Goal: Transaction & Acquisition: Purchase product/service

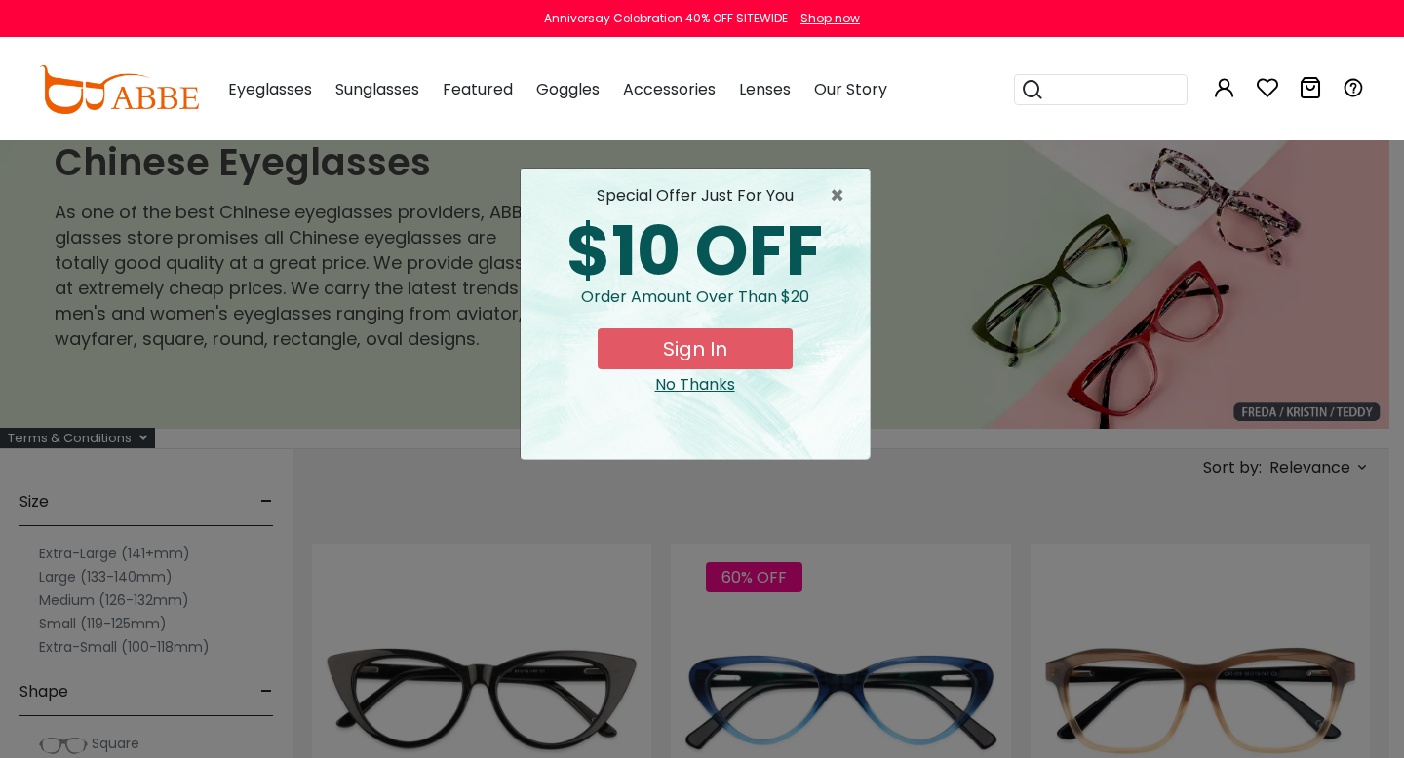
click at [701, 387] on div "No Thanks" at bounding box center [695, 384] width 318 height 23
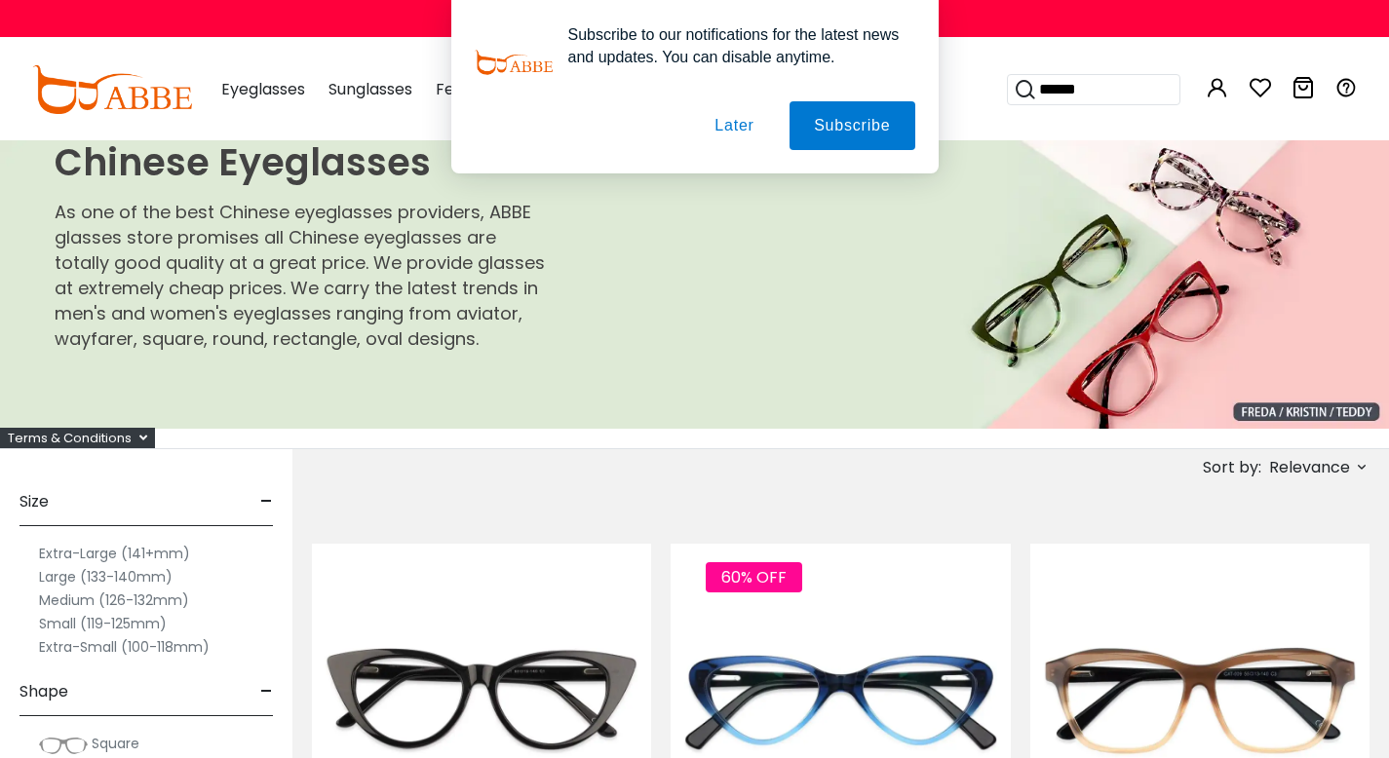
type input "*******"
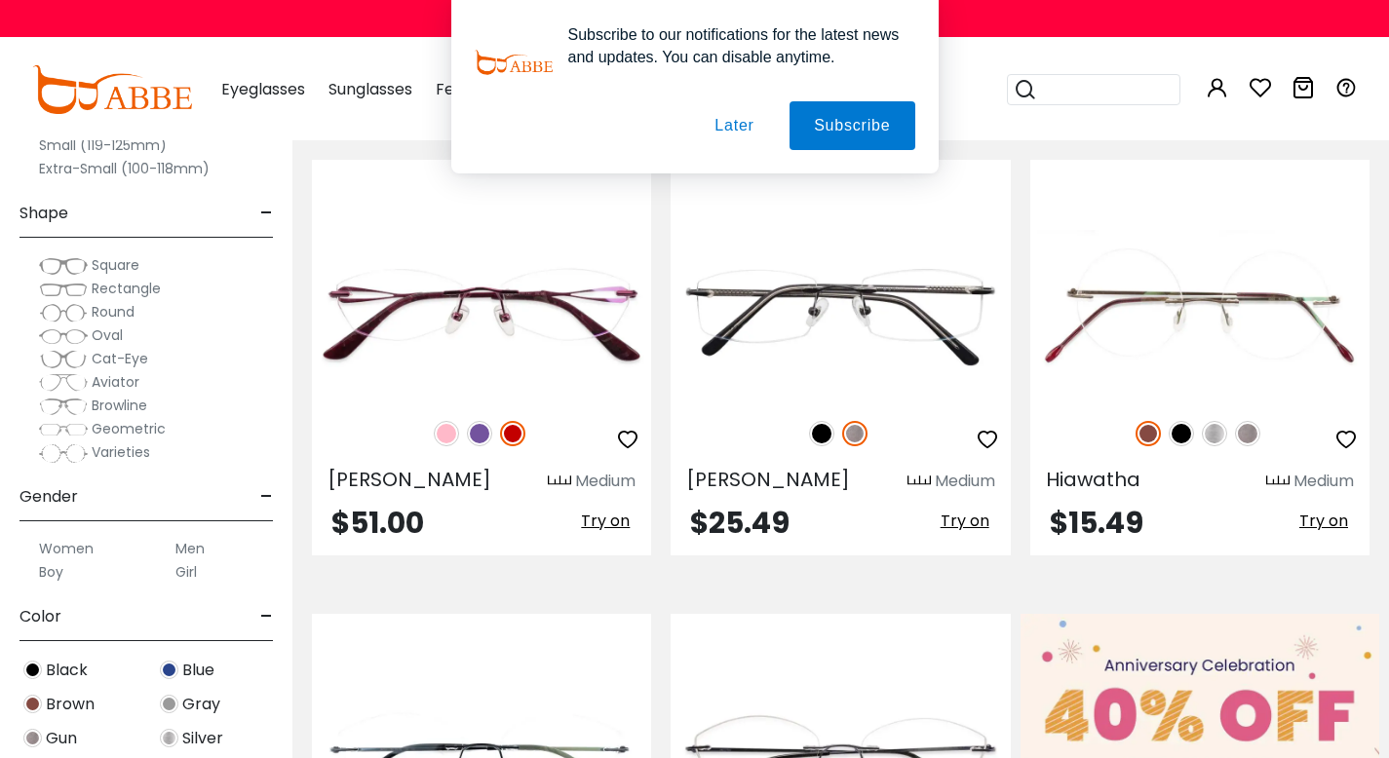
scroll to position [413, 0]
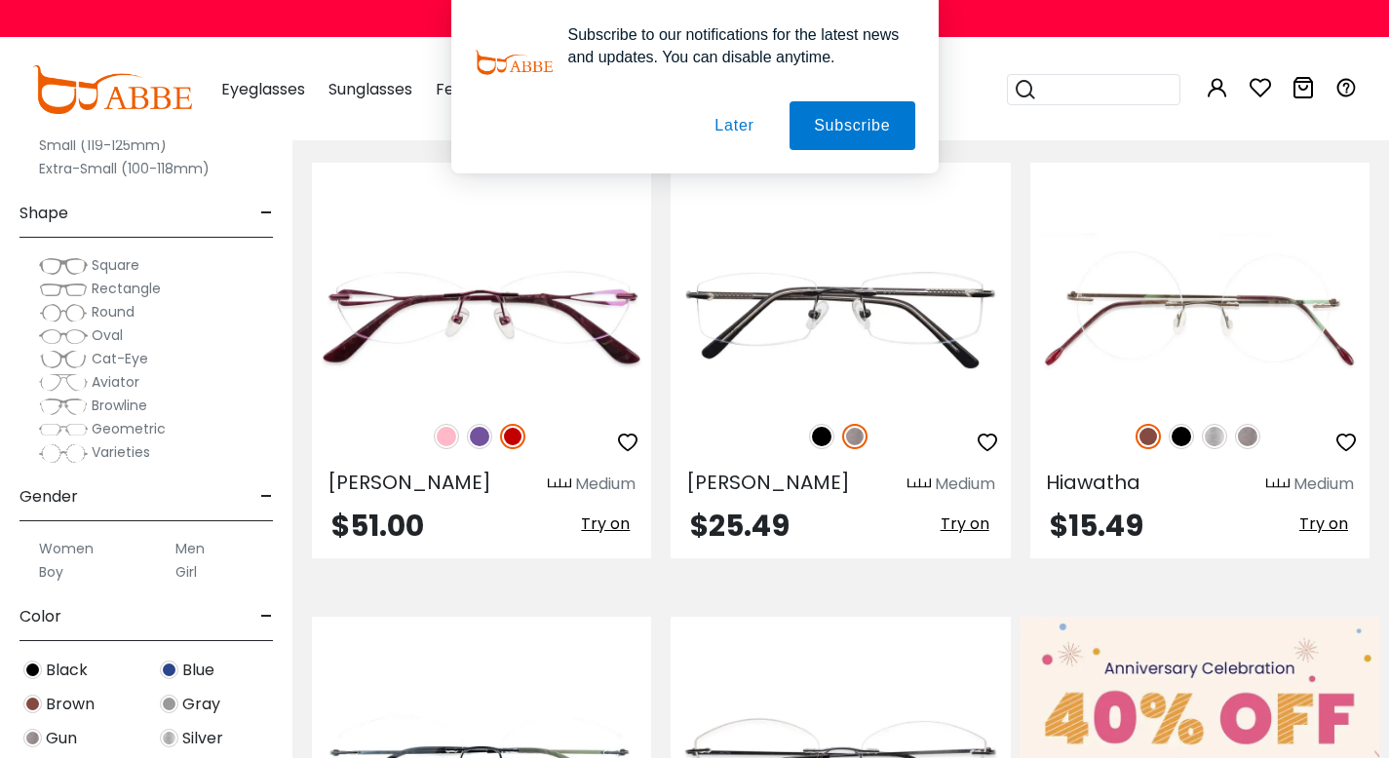
click at [735, 133] on button "Later" at bounding box center [734, 125] width 88 height 49
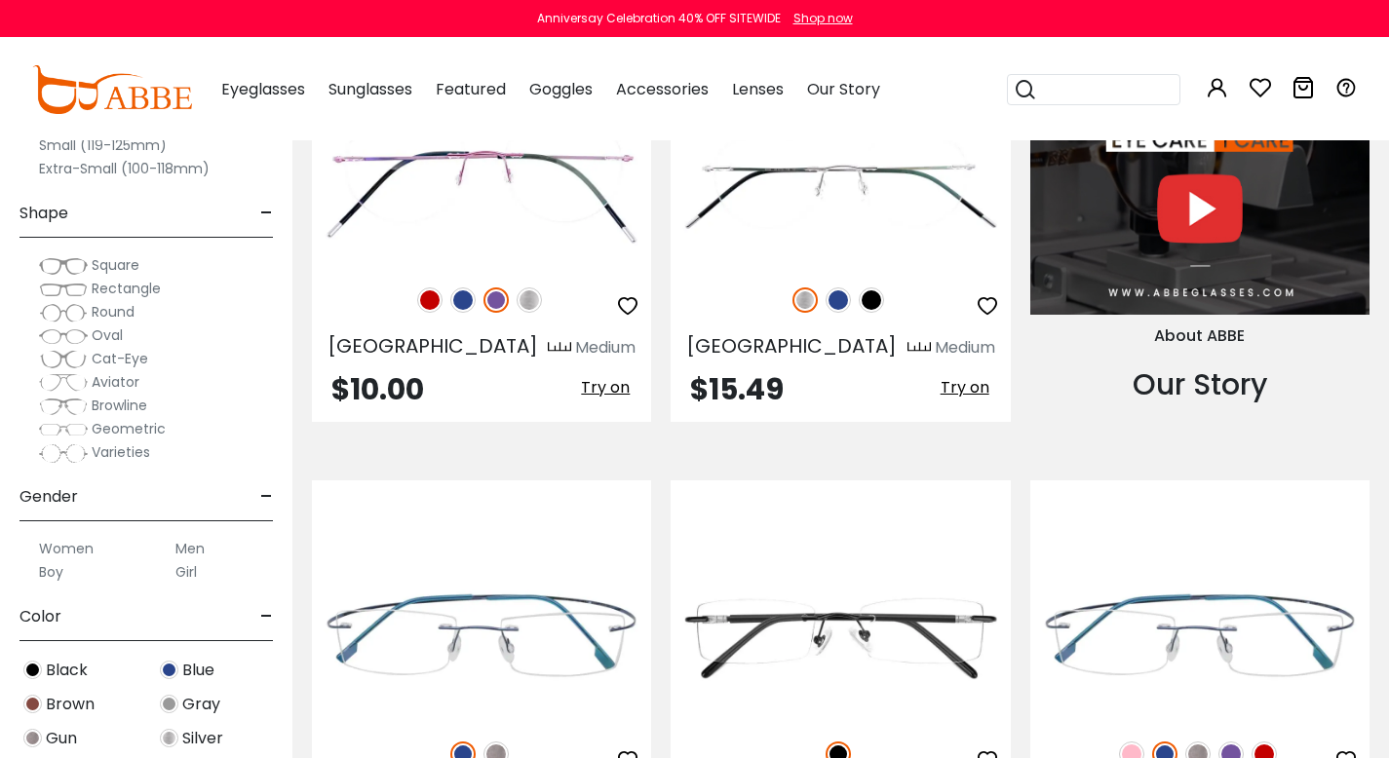
scroll to position [1989, 0]
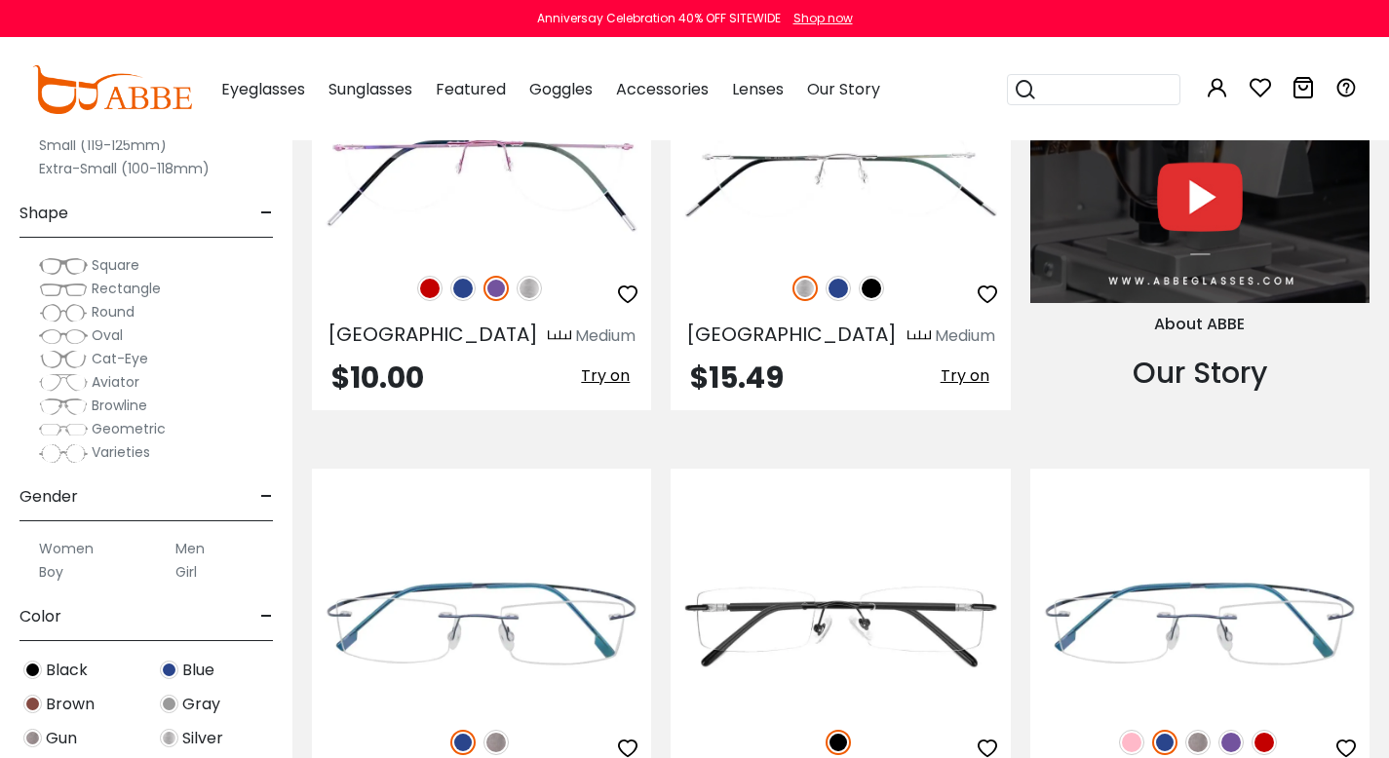
click at [116, 291] on span "Rectangle" at bounding box center [126, 288] width 69 height 19
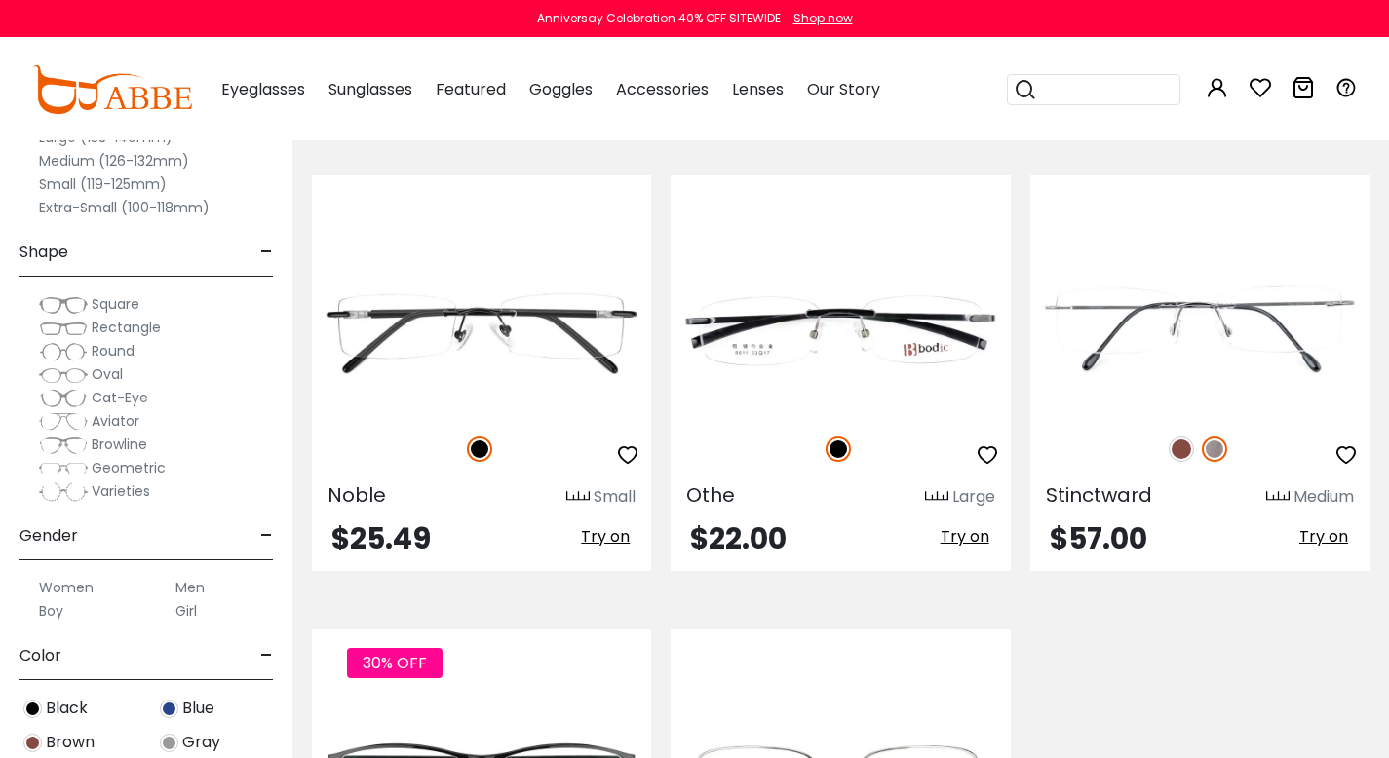
scroll to position [404, 0]
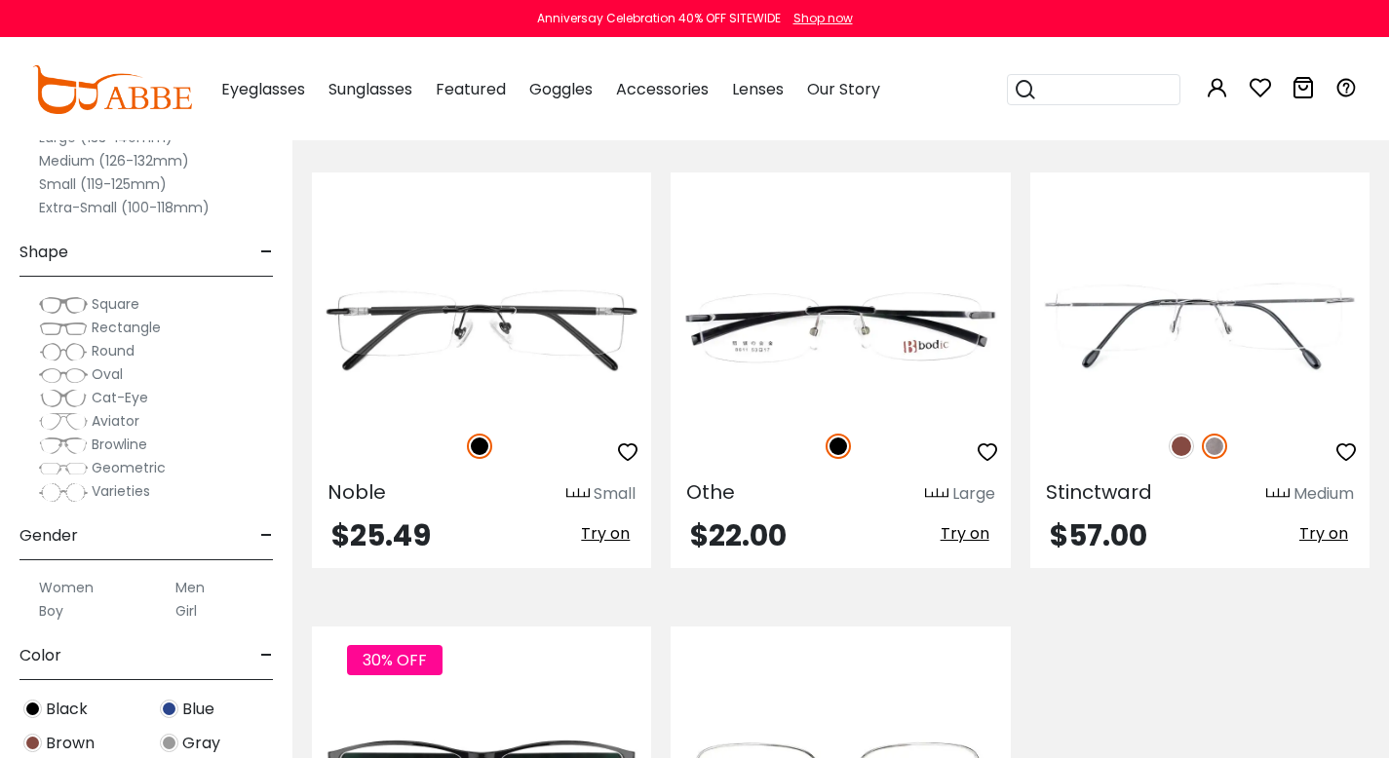
click at [188, 586] on label "Men" at bounding box center [189, 587] width 29 height 23
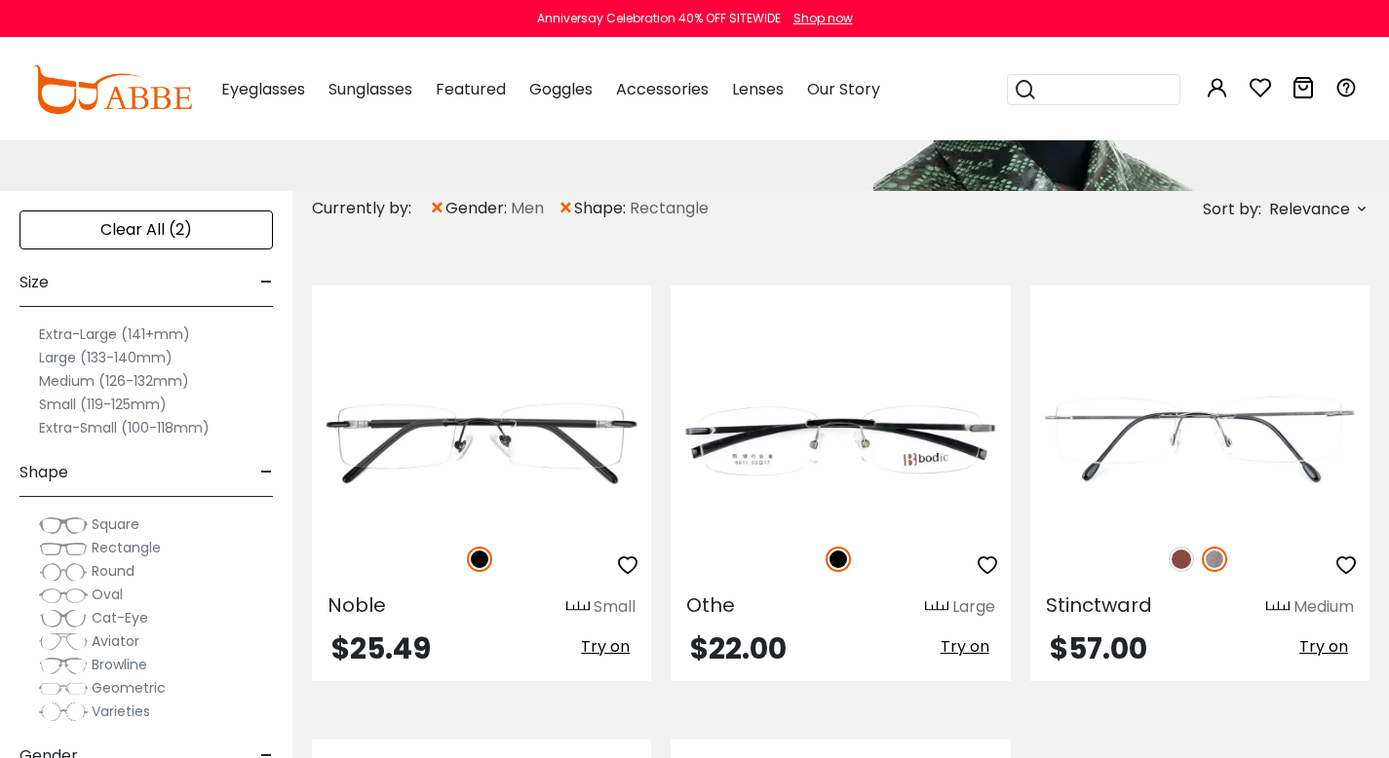
click at [107, 379] on label "Medium (126-132mm)" at bounding box center [114, 380] width 150 height 23
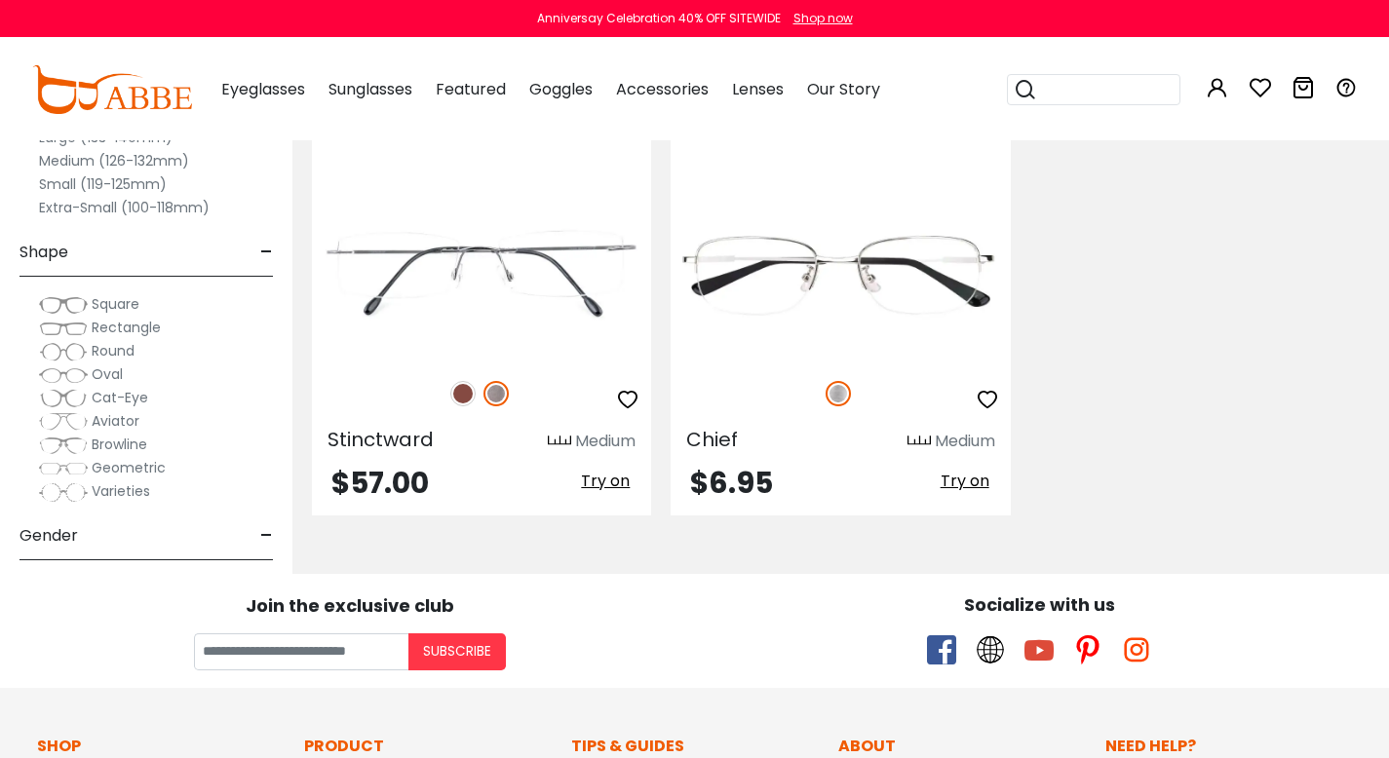
scroll to position [447, 0]
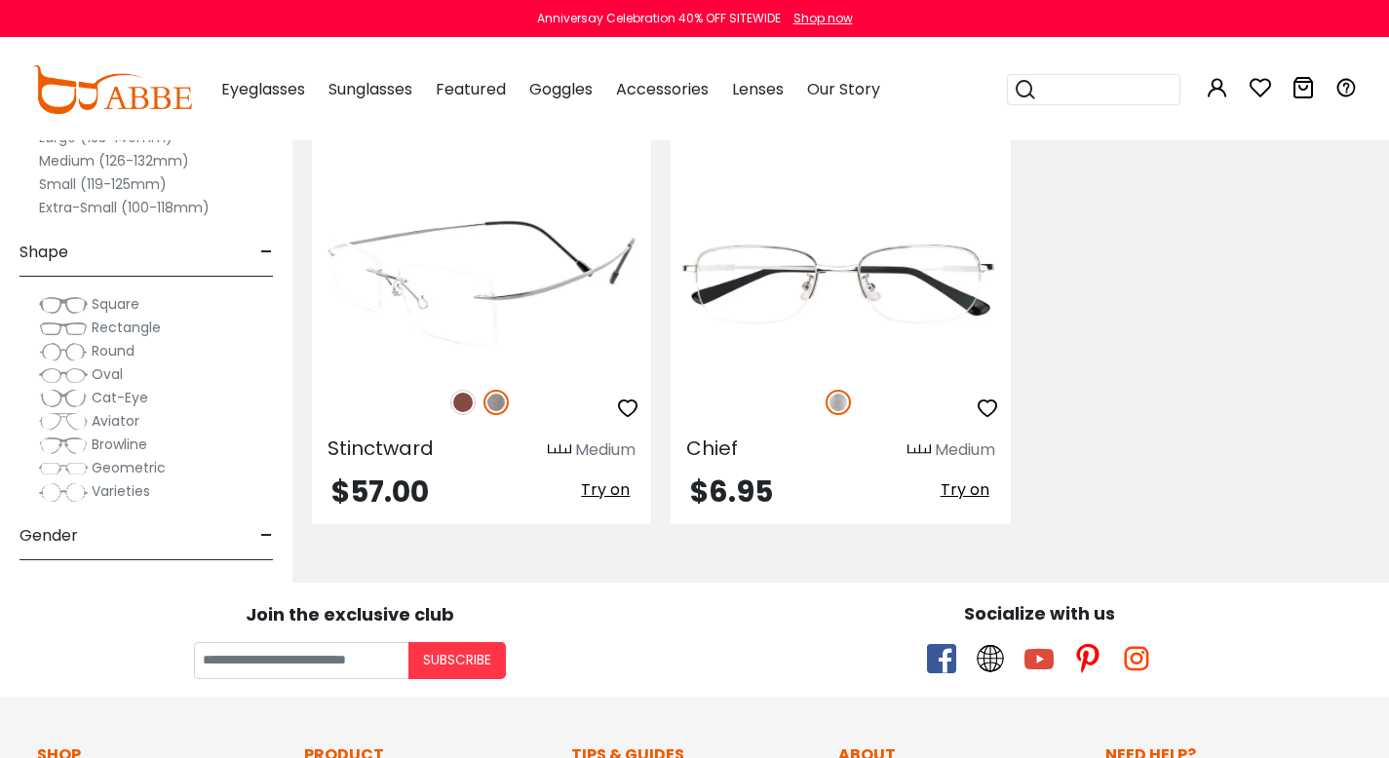
click at [618, 488] on span "Try on" at bounding box center [605, 490] width 49 height 22
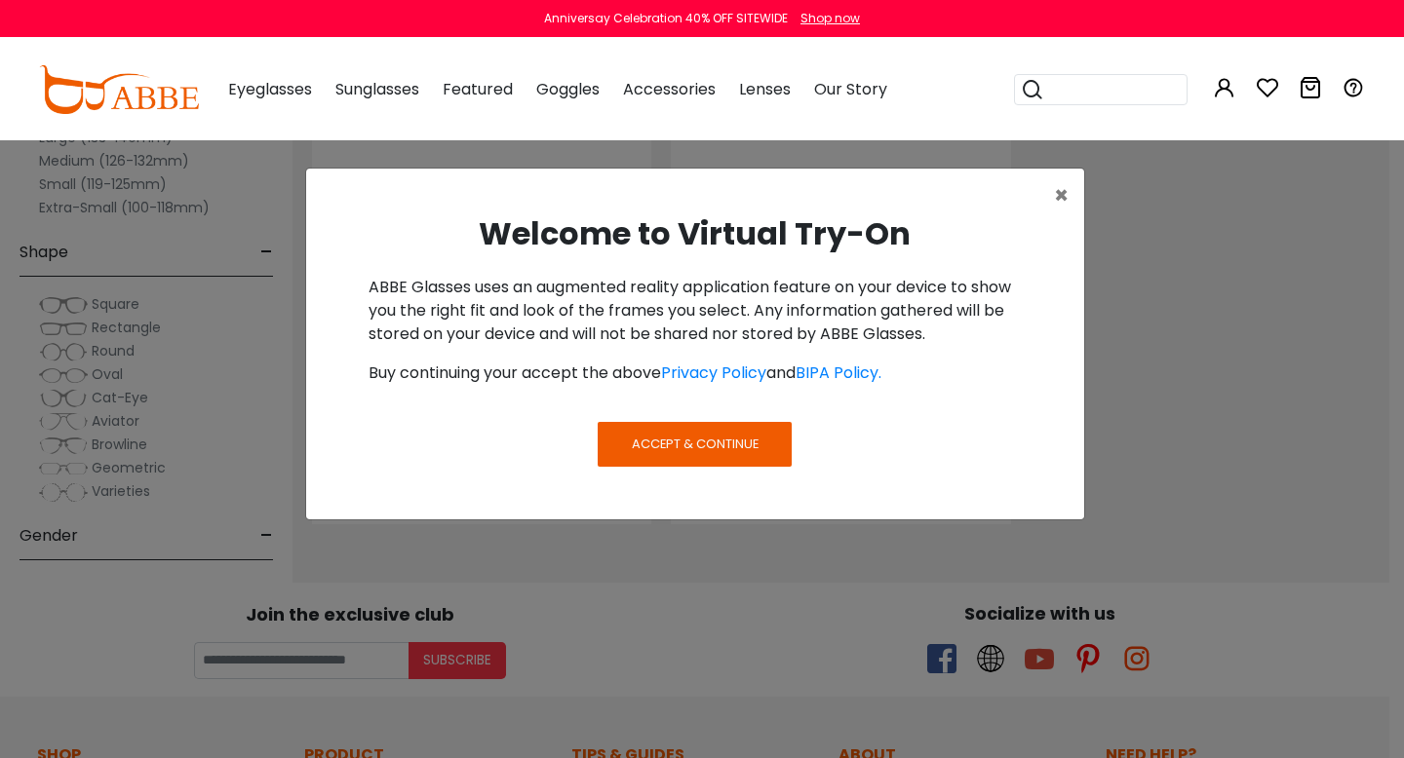
click at [711, 439] on span "Accept & Continue" at bounding box center [695, 444] width 127 height 19
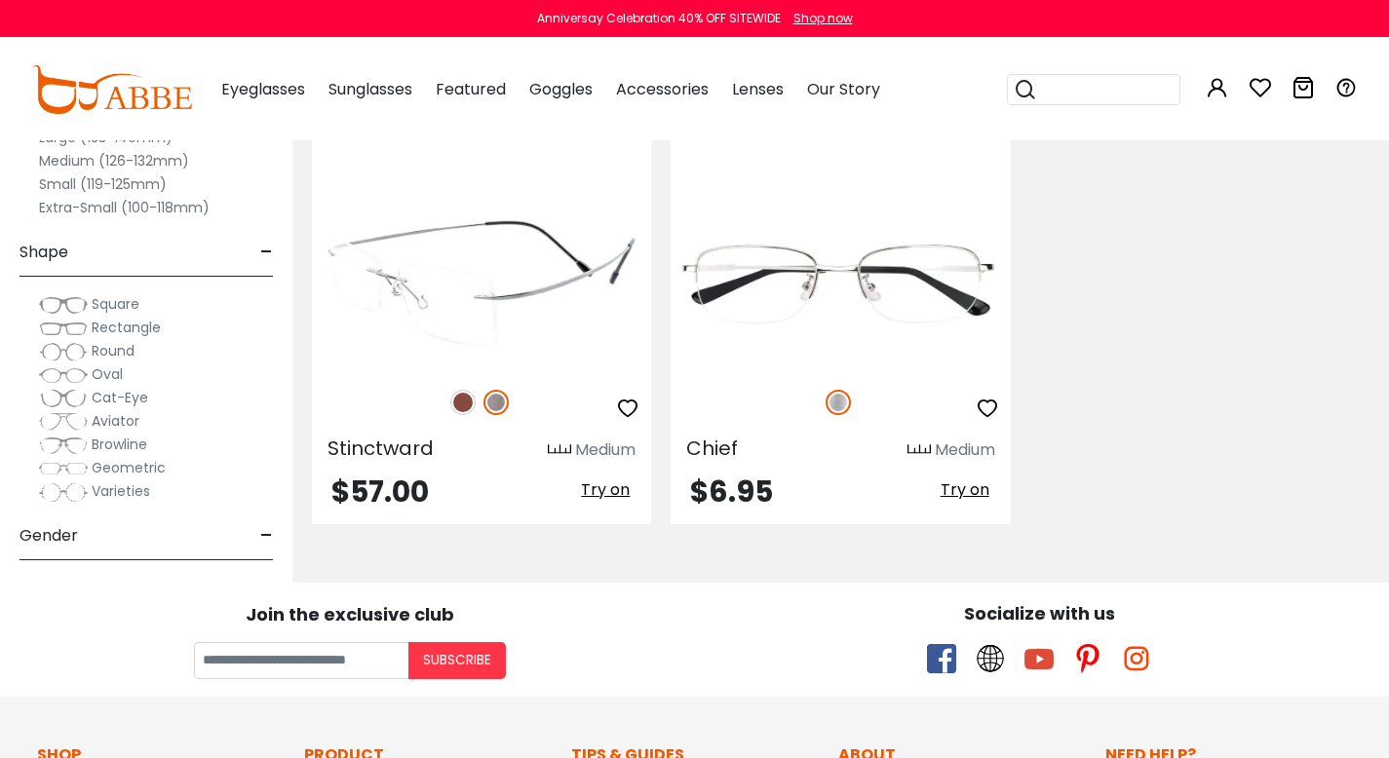
click at [610, 488] on span "Try on" at bounding box center [605, 490] width 49 height 22
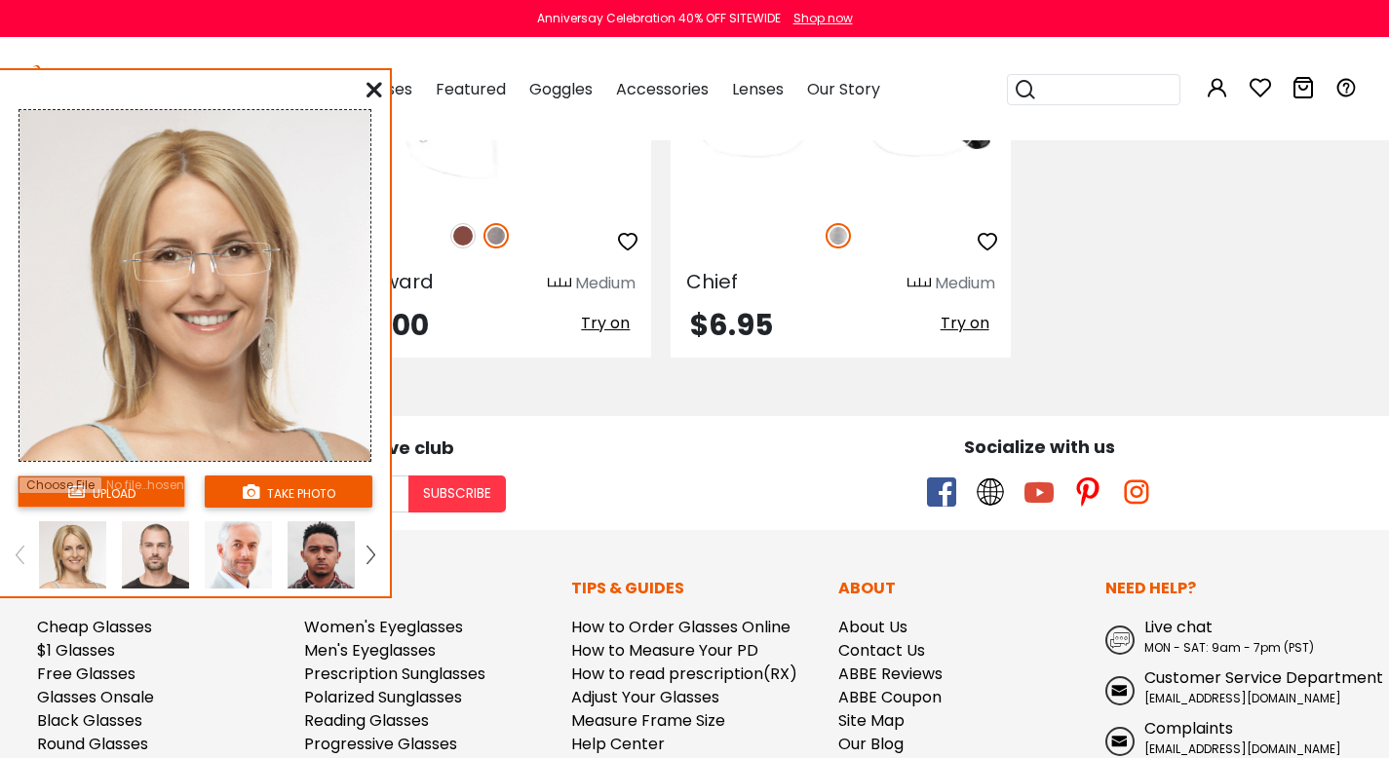
scroll to position [923, 0]
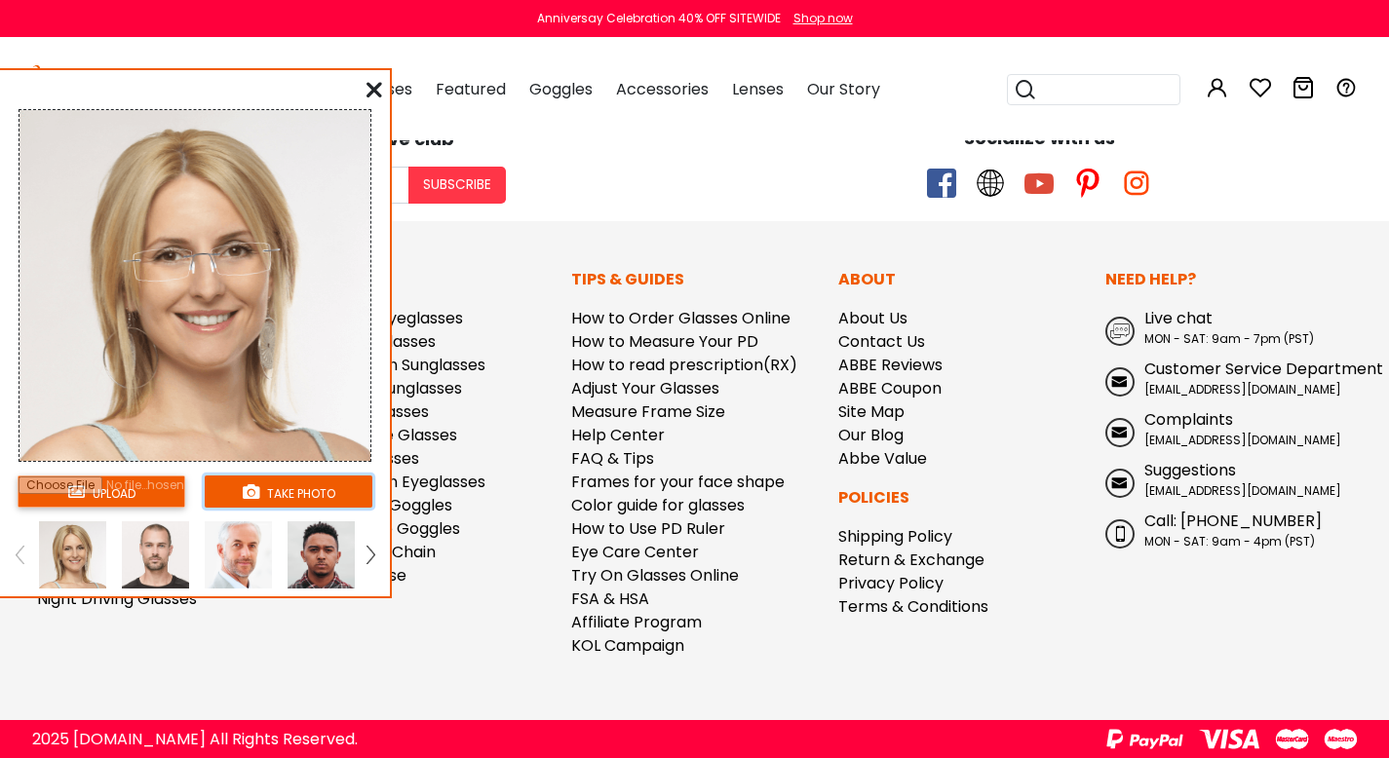
click at [284, 496] on button "take photo" at bounding box center [289, 492] width 168 height 32
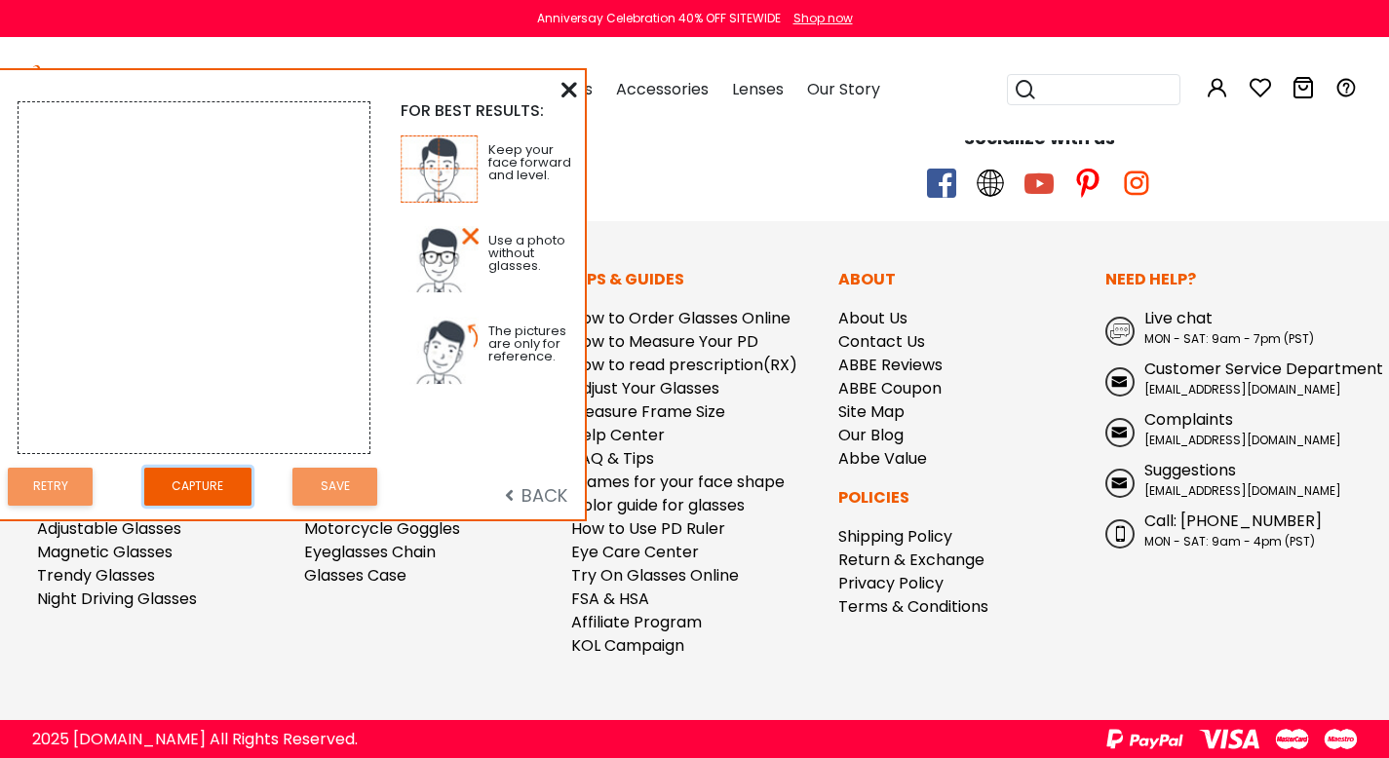
click at [218, 497] on button "Capture" at bounding box center [197, 487] width 107 height 38
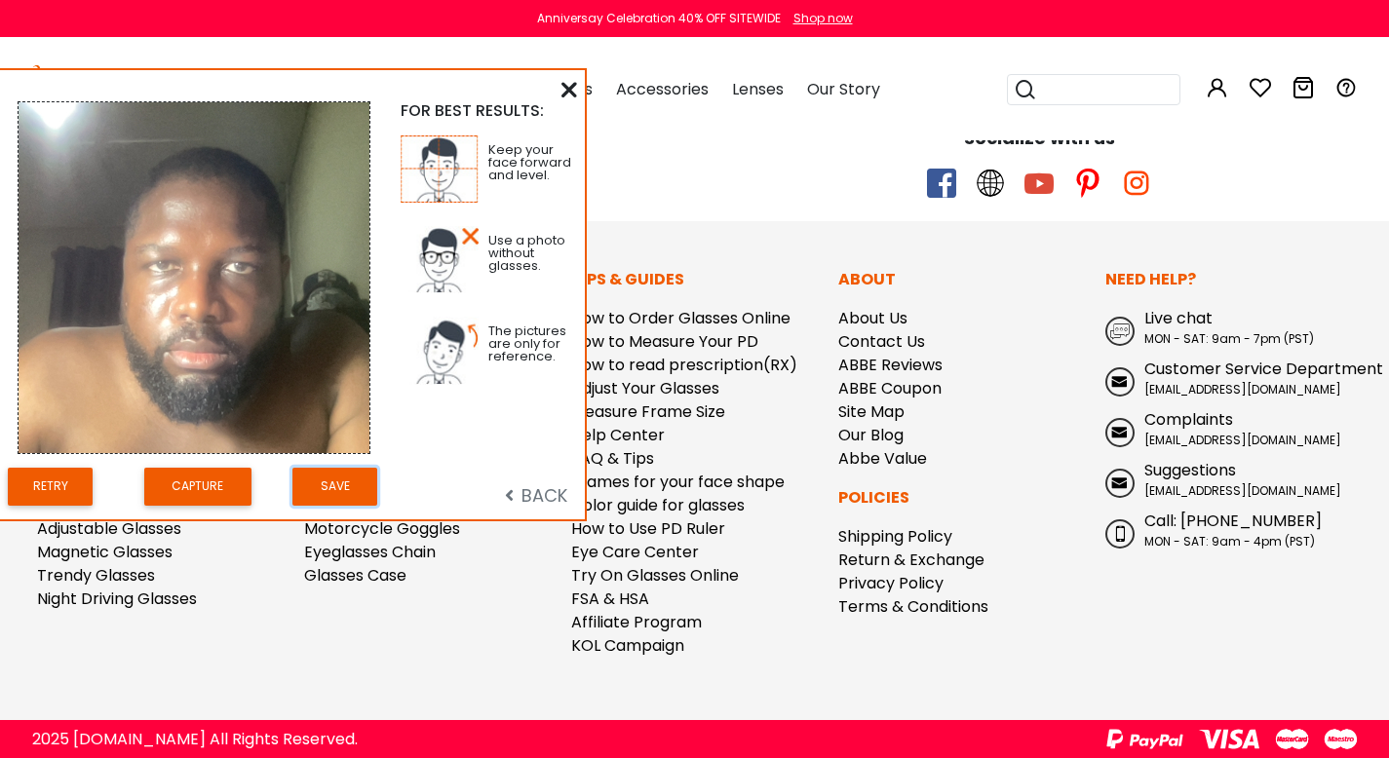
click at [359, 485] on button "Save" at bounding box center [334, 487] width 85 height 38
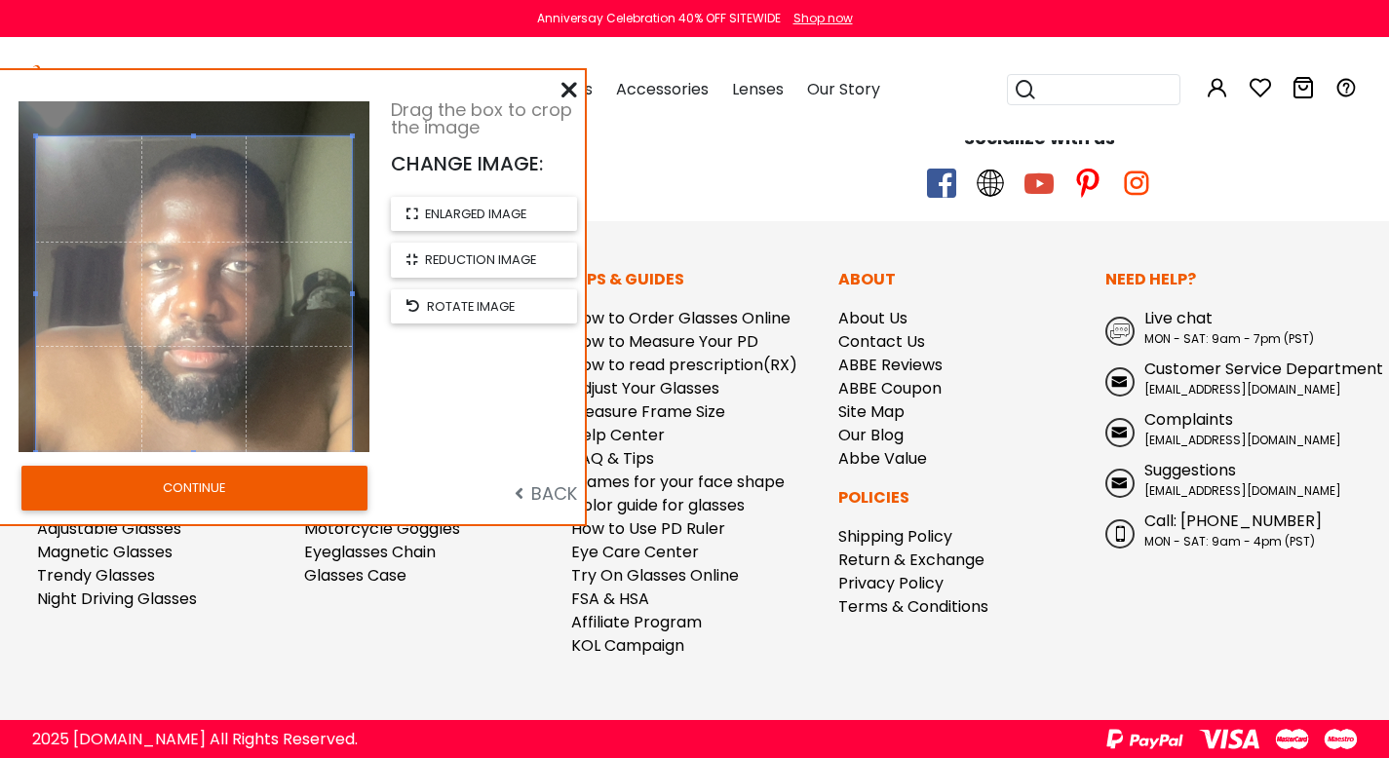
drag, startPoint x: 192, startPoint y: 416, endPoint x: 198, endPoint y: 456, distance: 40.4
click at [198, 456] on div "Drag the box to crop the image CHANGE IMAGE: enlarged image reduction image rot…" at bounding box center [292, 297] width 585 height 454
click at [257, 489] on button "CONTINUE" at bounding box center [194, 488] width 346 height 45
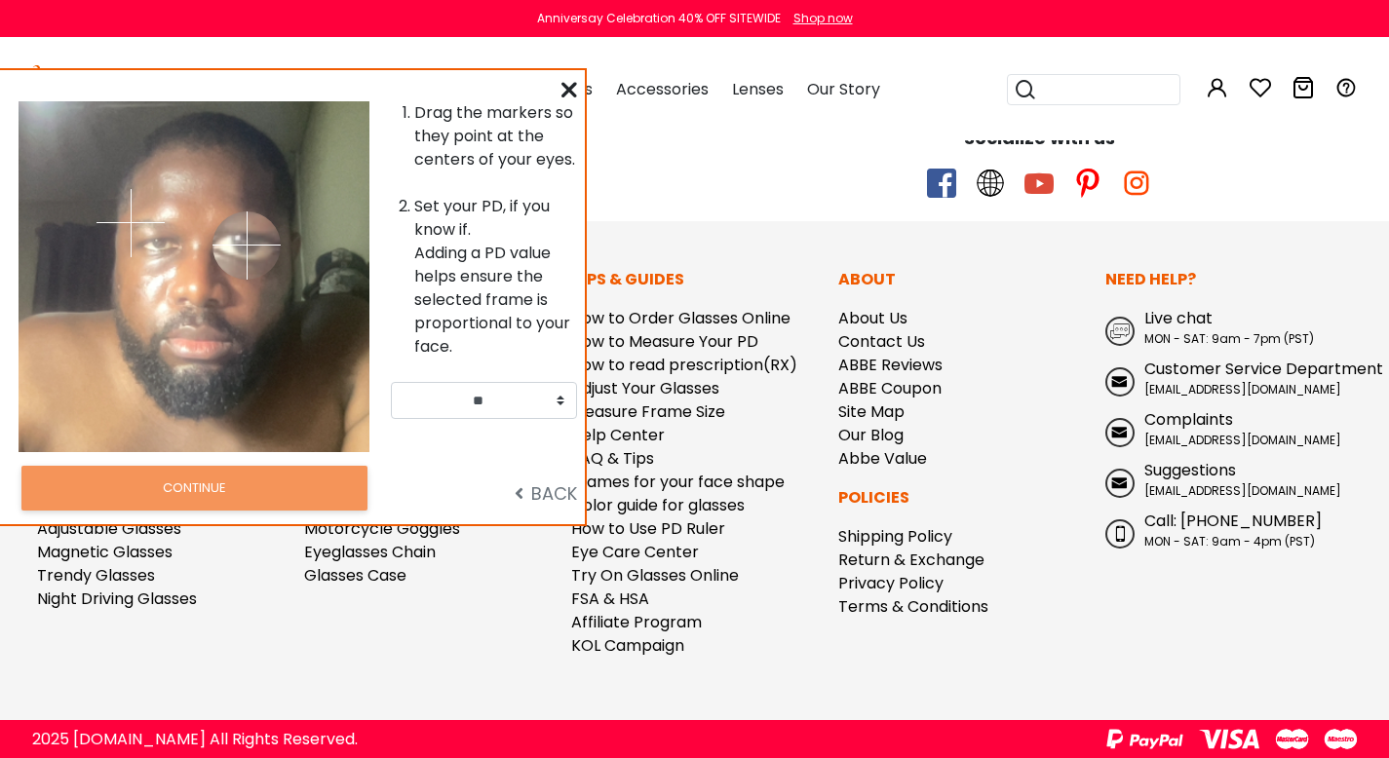
drag, startPoint x: 229, startPoint y: 222, endPoint x: 247, endPoint y: 246, distance: 29.2
click at [247, 246] on img at bounding box center [246, 246] width 68 height 68
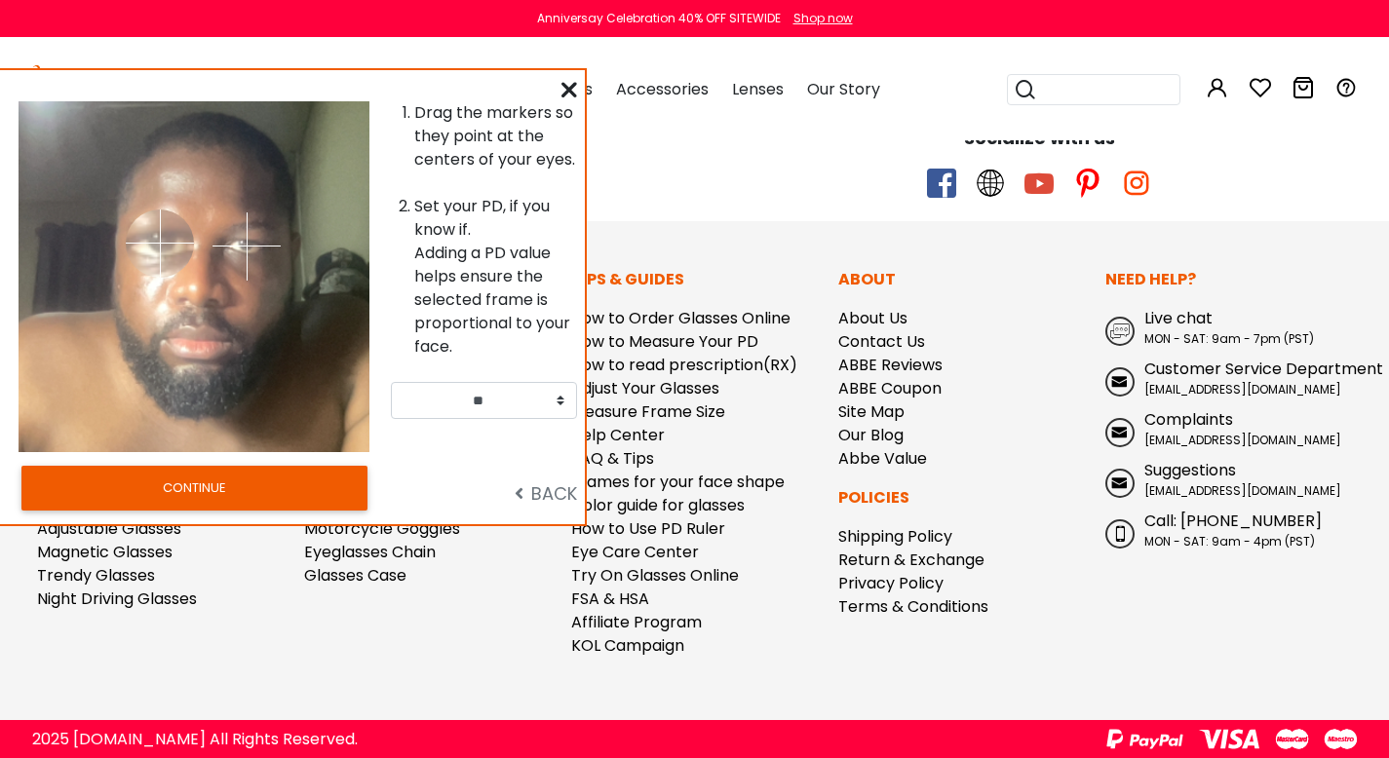
drag, startPoint x: 129, startPoint y: 225, endPoint x: 159, endPoint y: 244, distance: 35.4
click at [159, 244] on img at bounding box center [160, 244] width 68 height 68
click at [494, 400] on select "** ** ** ** ** ** ** ** ** ** ** ** ** ** ** ** ** ** ** ** ** ** ** ** ** ** *…" at bounding box center [484, 400] width 186 height 37
click at [295, 493] on button "CONTINUE" at bounding box center [194, 488] width 346 height 45
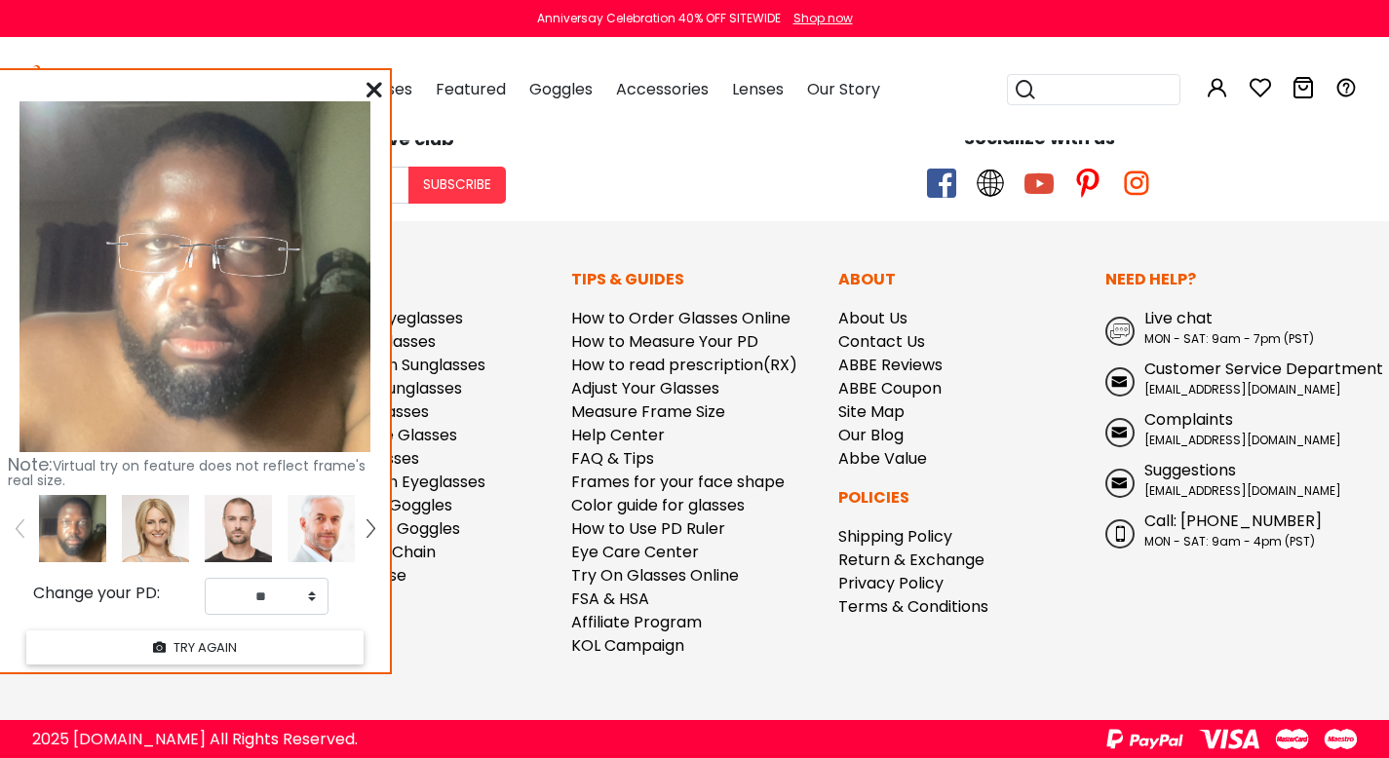
click at [159, 537] on img at bounding box center [155, 528] width 67 height 67
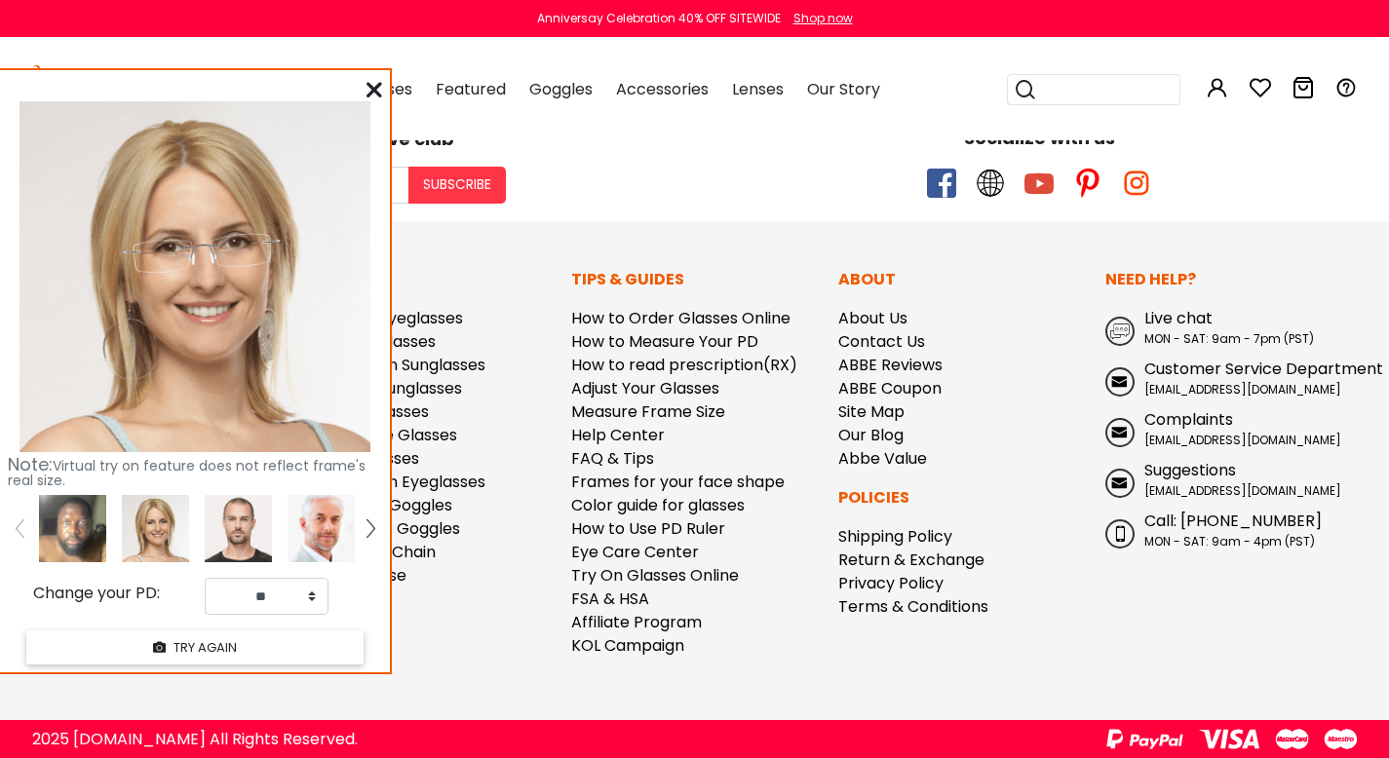
click at [212, 534] on img at bounding box center [238, 528] width 67 height 67
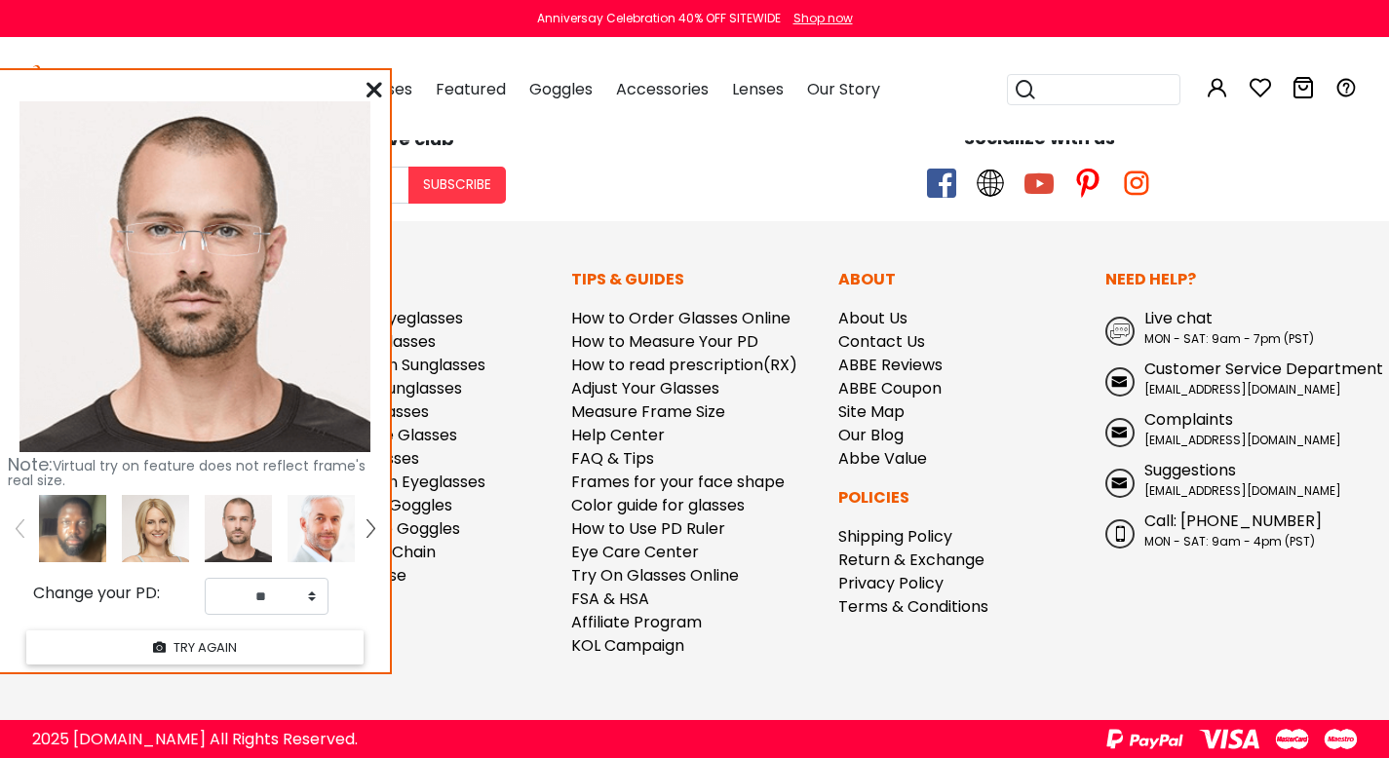
click at [319, 524] on img at bounding box center [321, 528] width 67 height 67
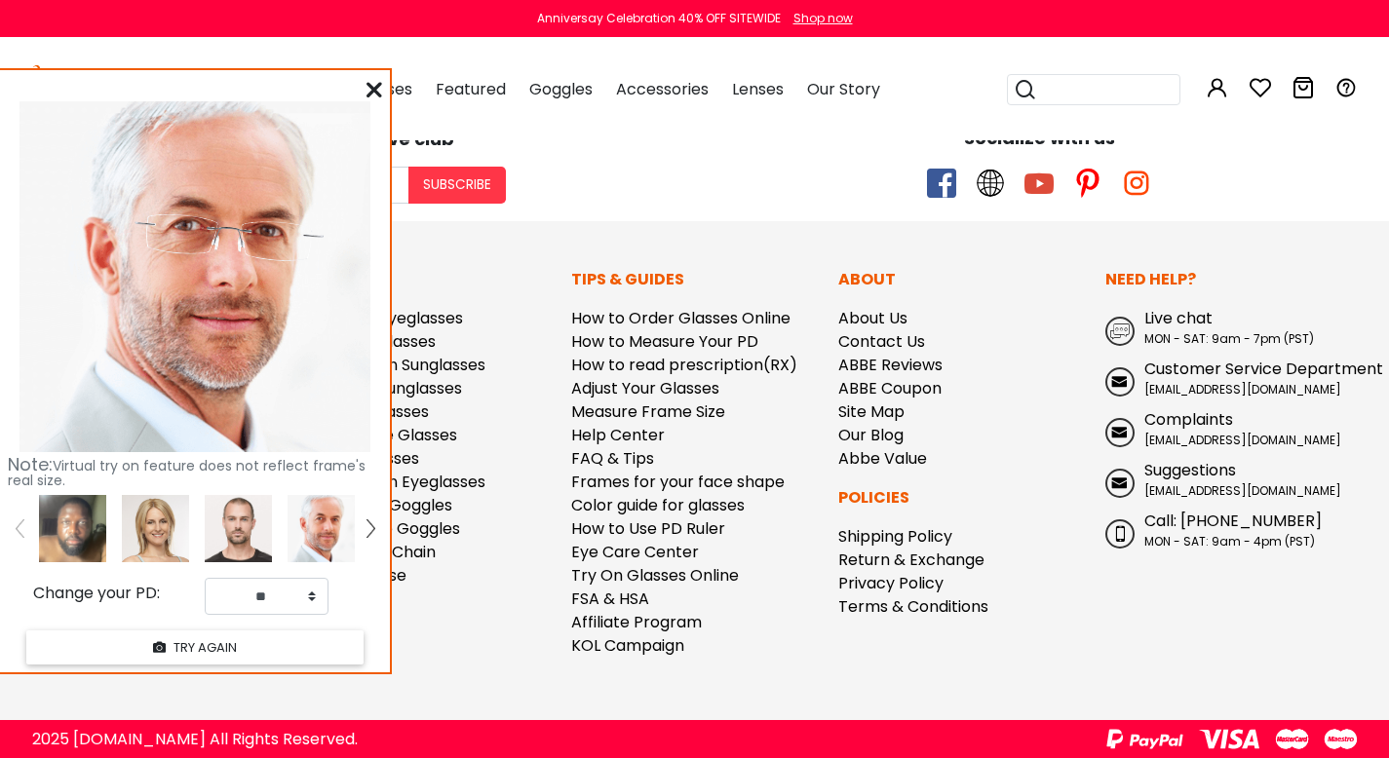
click at [76, 534] on img at bounding box center [72, 528] width 67 height 67
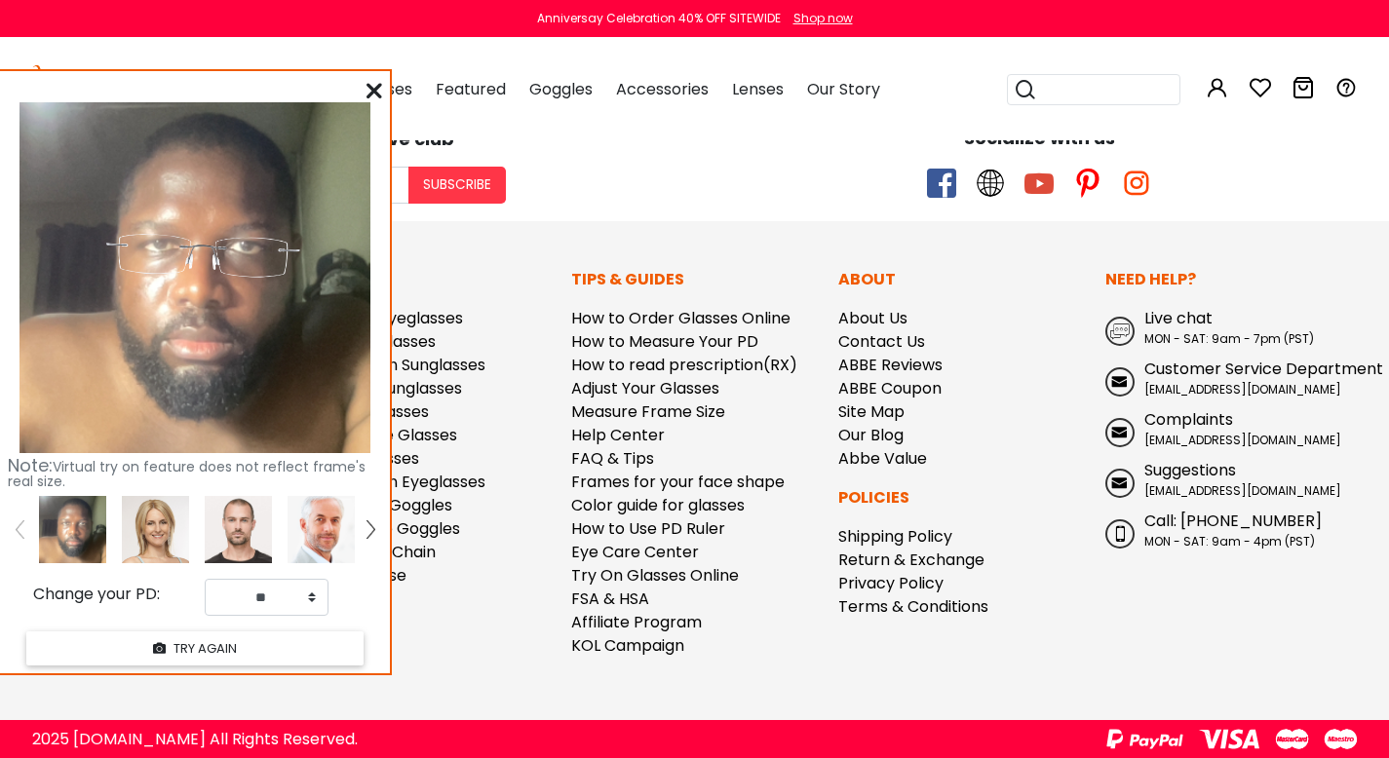
click at [364, 87] on div "Note: Virtual try on feature does not reflect frame's real size. Change your PD…" at bounding box center [195, 372] width 390 height 602
click at [378, 89] on icon at bounding box center [374, 91] width 16 height 16
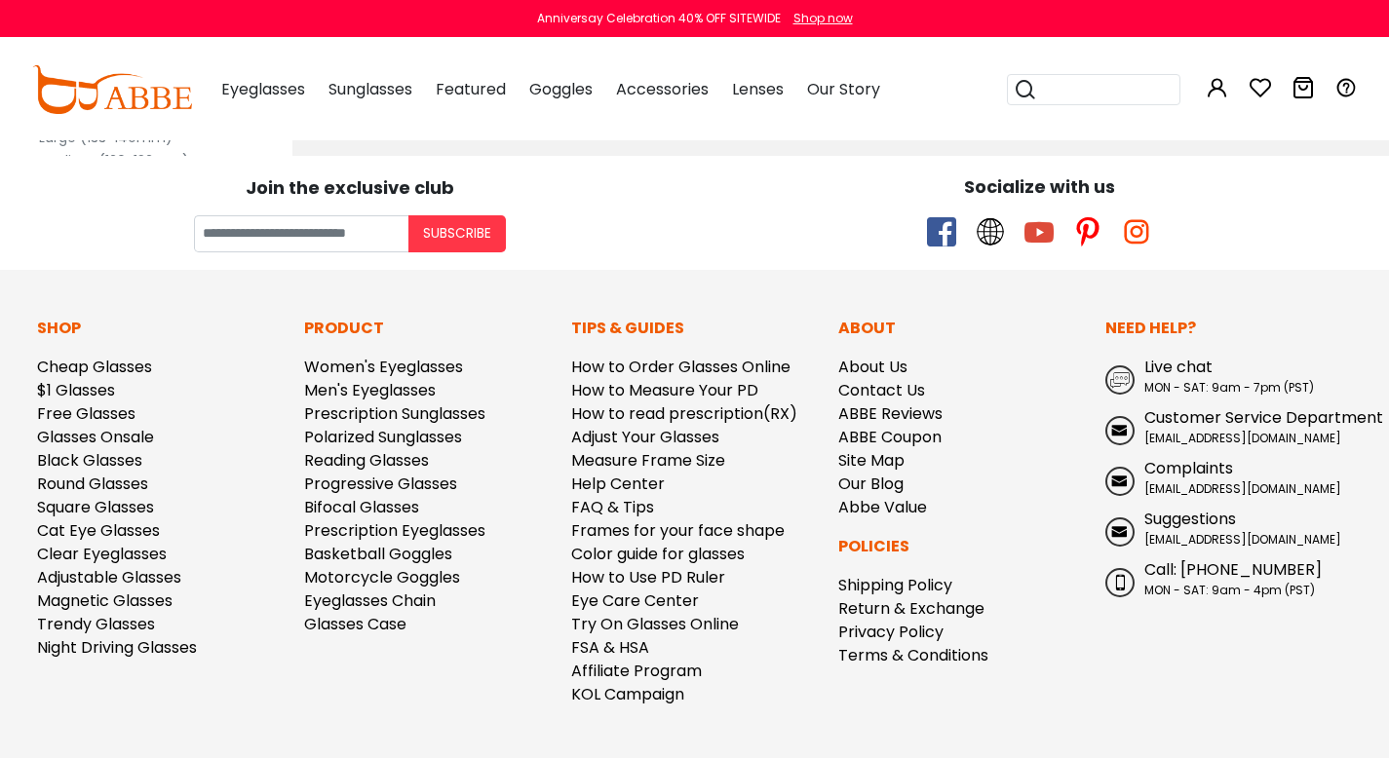
scroll to position [881, 0]
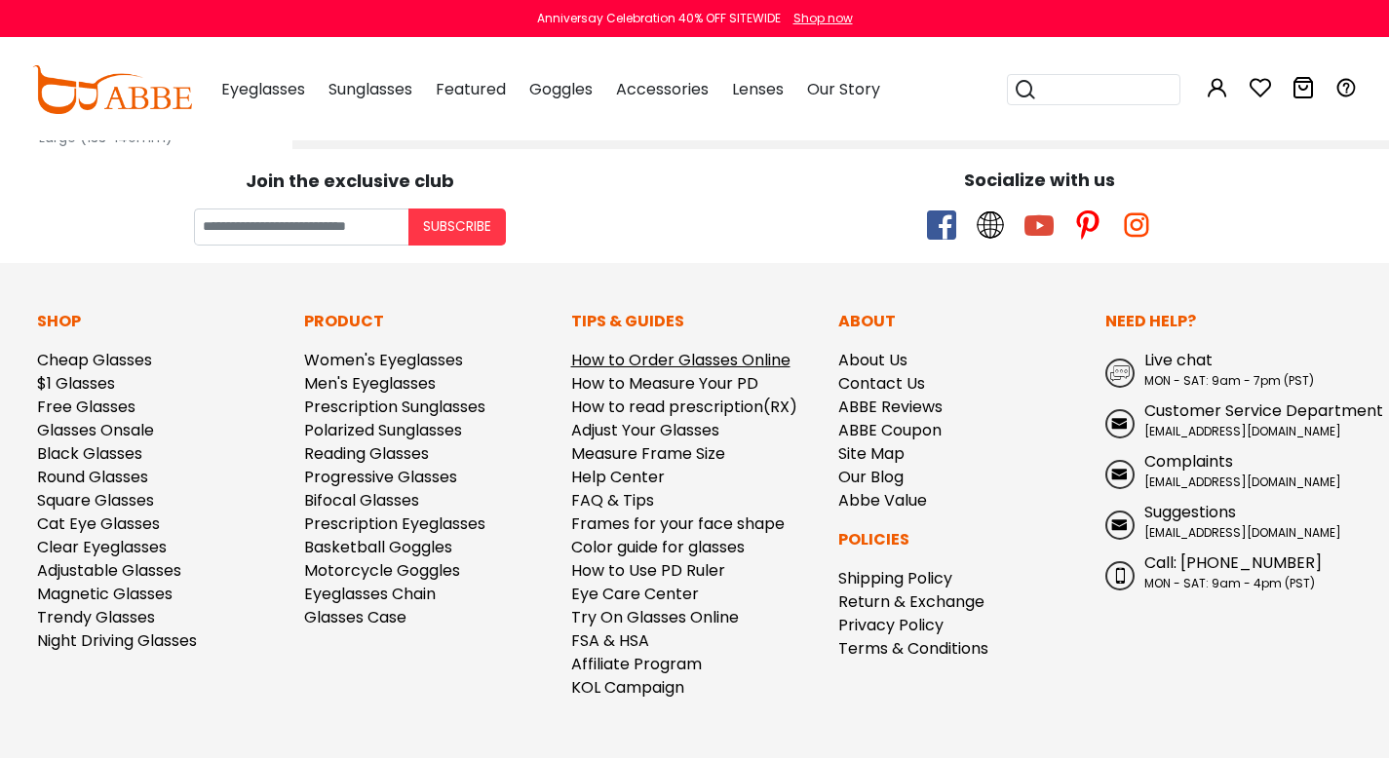
click at [644, 353] on link "How to Order Glasses Online" at bounding box center [680, 360] width 219 height 22
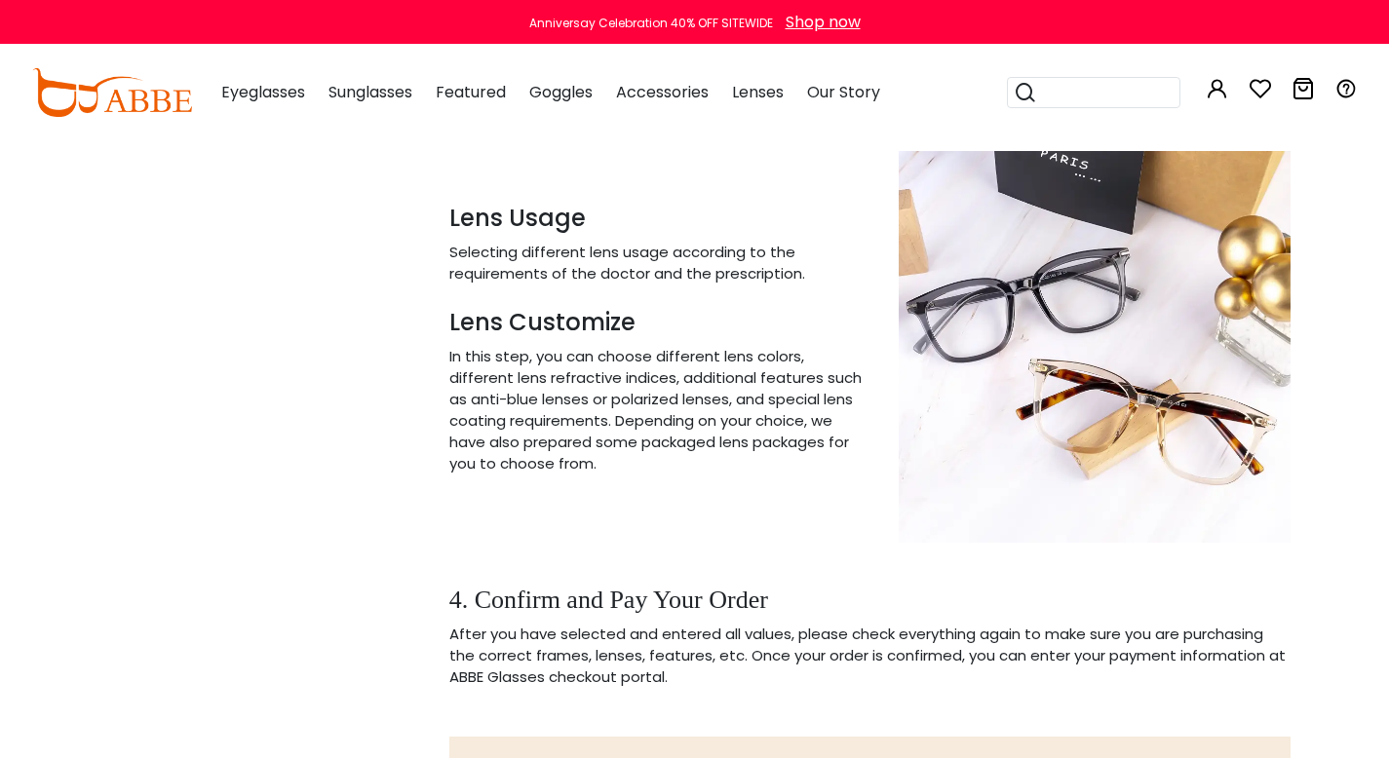
scroll to position [3382, 0]
